Goal: Task Accomplishment & Management: Complete application form

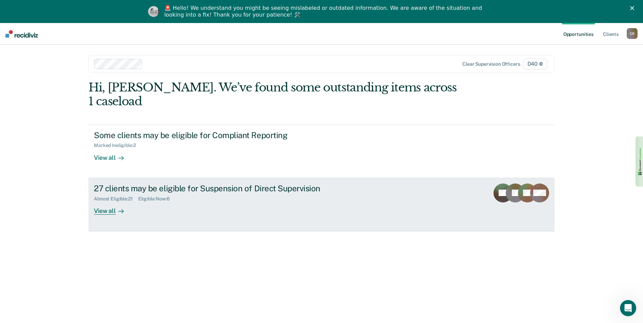
click at [106, 202] on div "View all" at bounding box center [113, 208] width 38 height 13
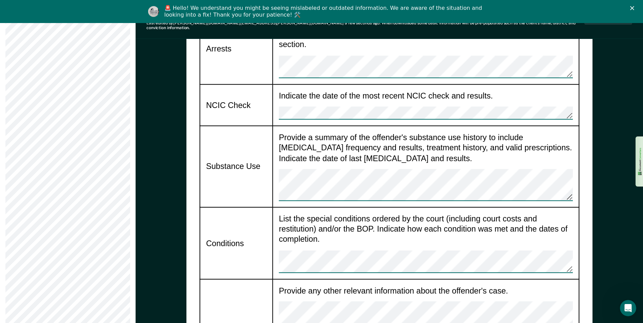
scroll to position [915, 0]
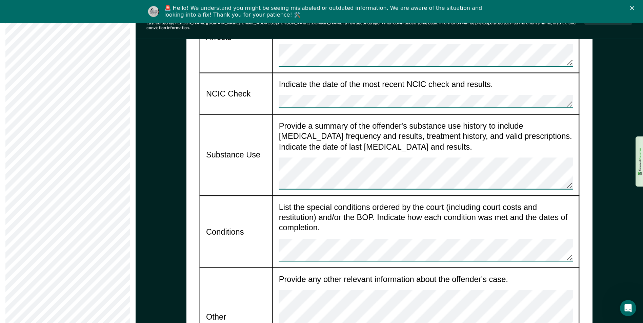
click at [274, 268] on td "Provide any other relevant information about the offender's case." at bounding box center [425, 317] width 306 height 98
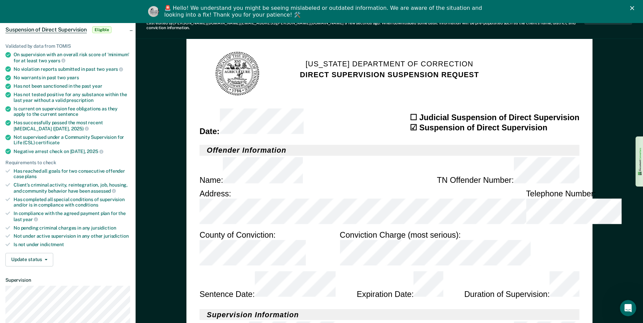
scroll to position [0, 0]
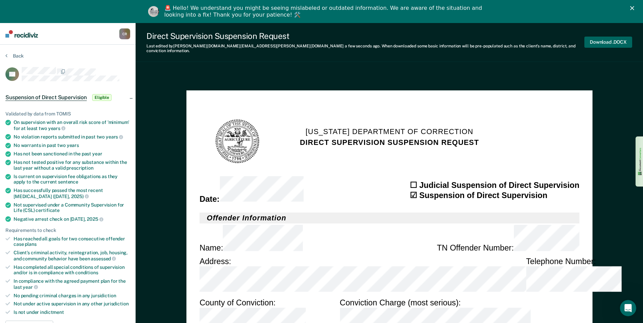
click at [609, 37] on button "Download .DOCX" at bounding box center [608, 42] width 48 height 11
type textarea "x"
click at [8, 55] on button "Back" at bounding box center [14, 56] width 18 height 6
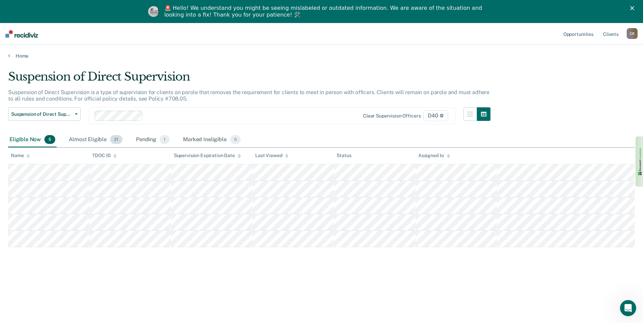
click at [89, 140] on div "Almost Eligible 21" at bounding box center [95, 139] width 56 height 15
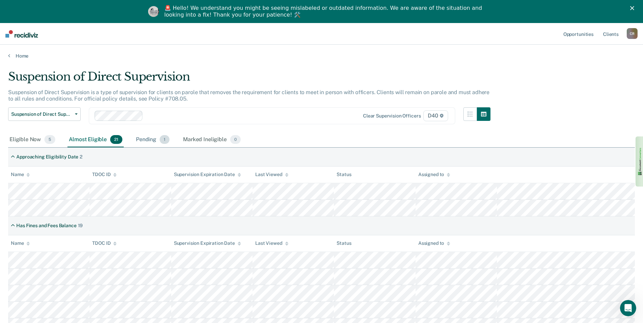
click at [149, 140] on div "Pending 1" at bounding box center [153, 139] width 36 height 15
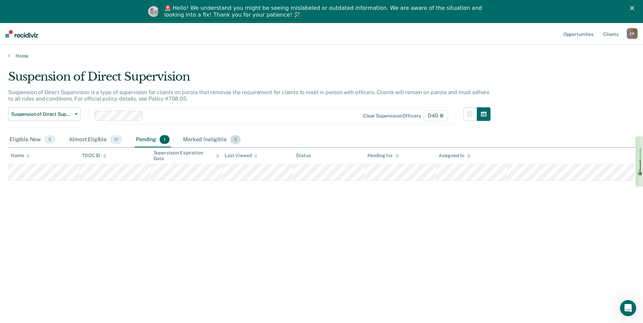
click at [213, 139] on div "Marked Ineligible 0" at bounding box center [212, 139] width 60 height 15
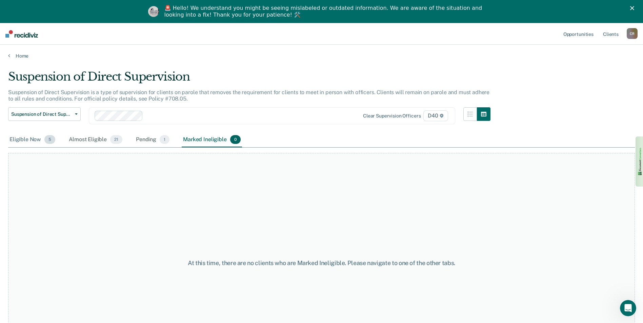
click at [21, 139] on div "Eligible Now 5" at bounding box center [32, 139] width 48 height 15
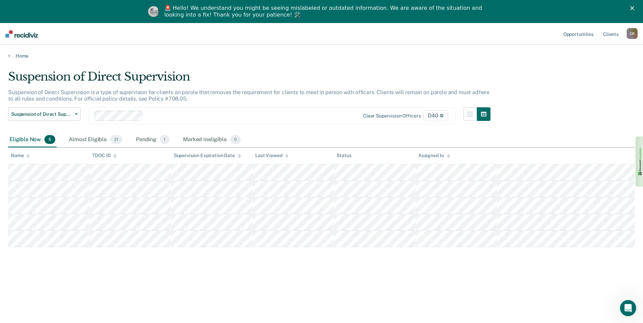
click at [9, 52] on div "Home" at bounding box center [321, 52] width 643 height 14
click at [11, 59] on link "Home" at bounding box center [321, 56] width 626 height 6
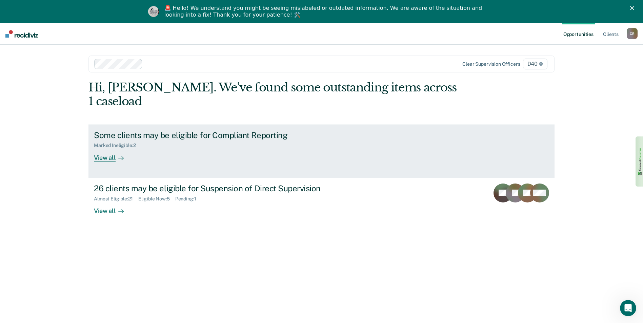
click at [105, 148] on div "View all" at bounding box center [113, 154] width 38 height 13
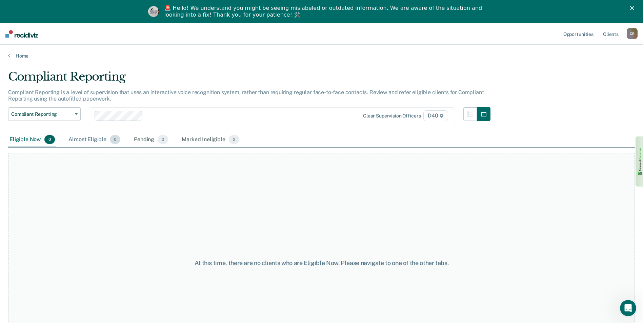
click at [86, 138] on div "Almost Eligible 0" at bounding box center [94, 139] width 55 height 15
click at [151, 141] on div "Pending 0" at bounding box center [150, 139] width 37 height 15
click at [204, 138] on div "Marked Ineligible 2" at bounding box center [210, 139] width 60 height 15
